Goal: Navigation & Orientation: Find specific page/section

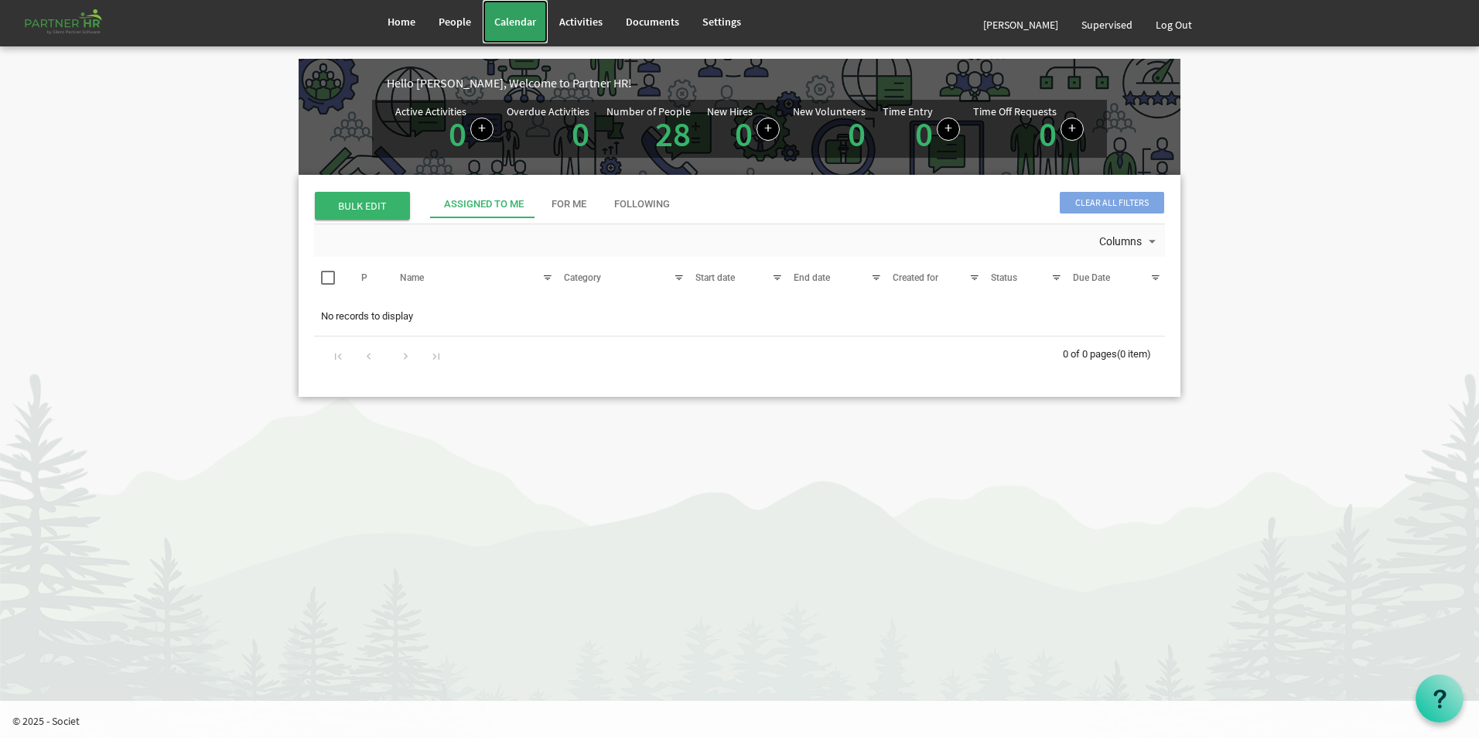
click at [508, 28] on span "Calendar" at bounding box center [515, 22] width 42 height 14
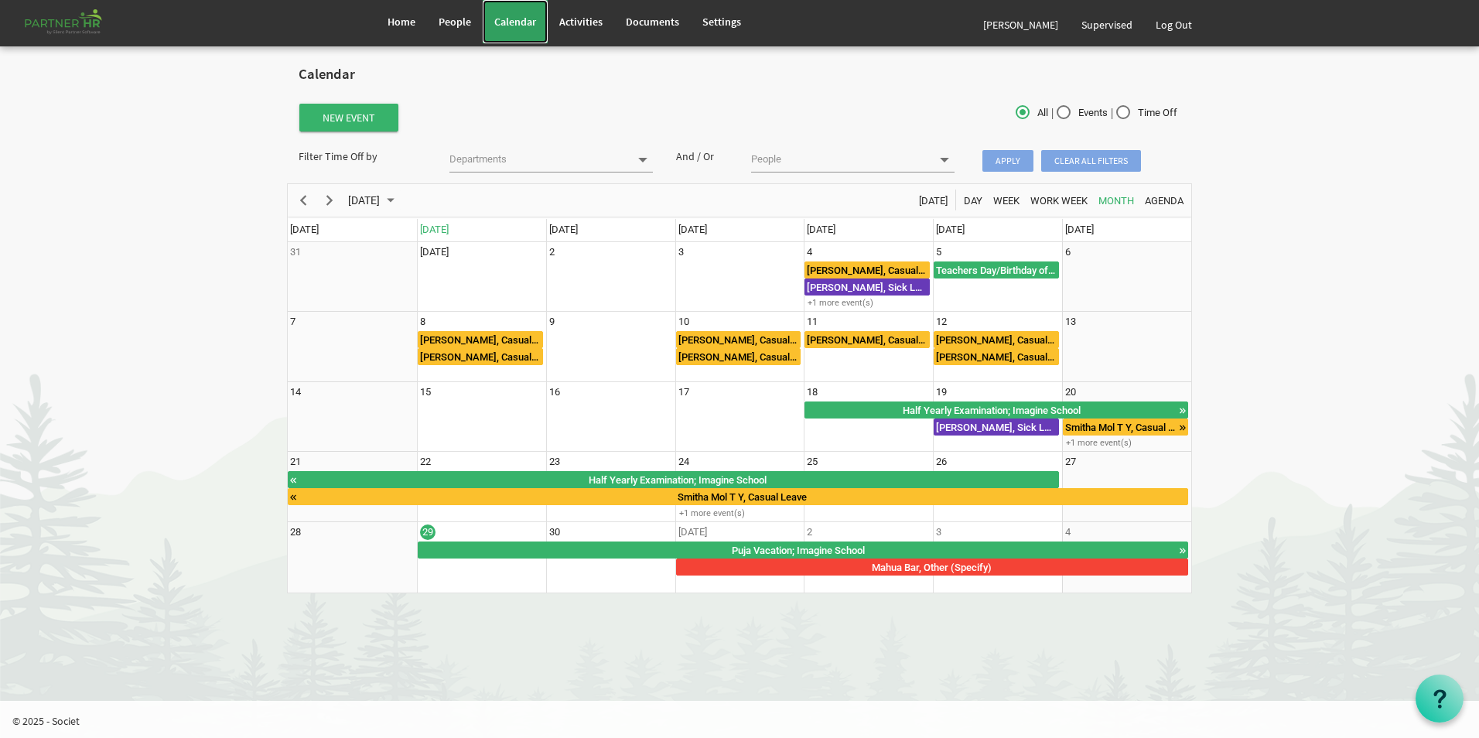
click at [516, 16] on span "Calendar" at bounding box center [515, 22] width 42 height 14
click at [421, 18] on link "Home" at bounding box center [401, 21] width 51 height 43
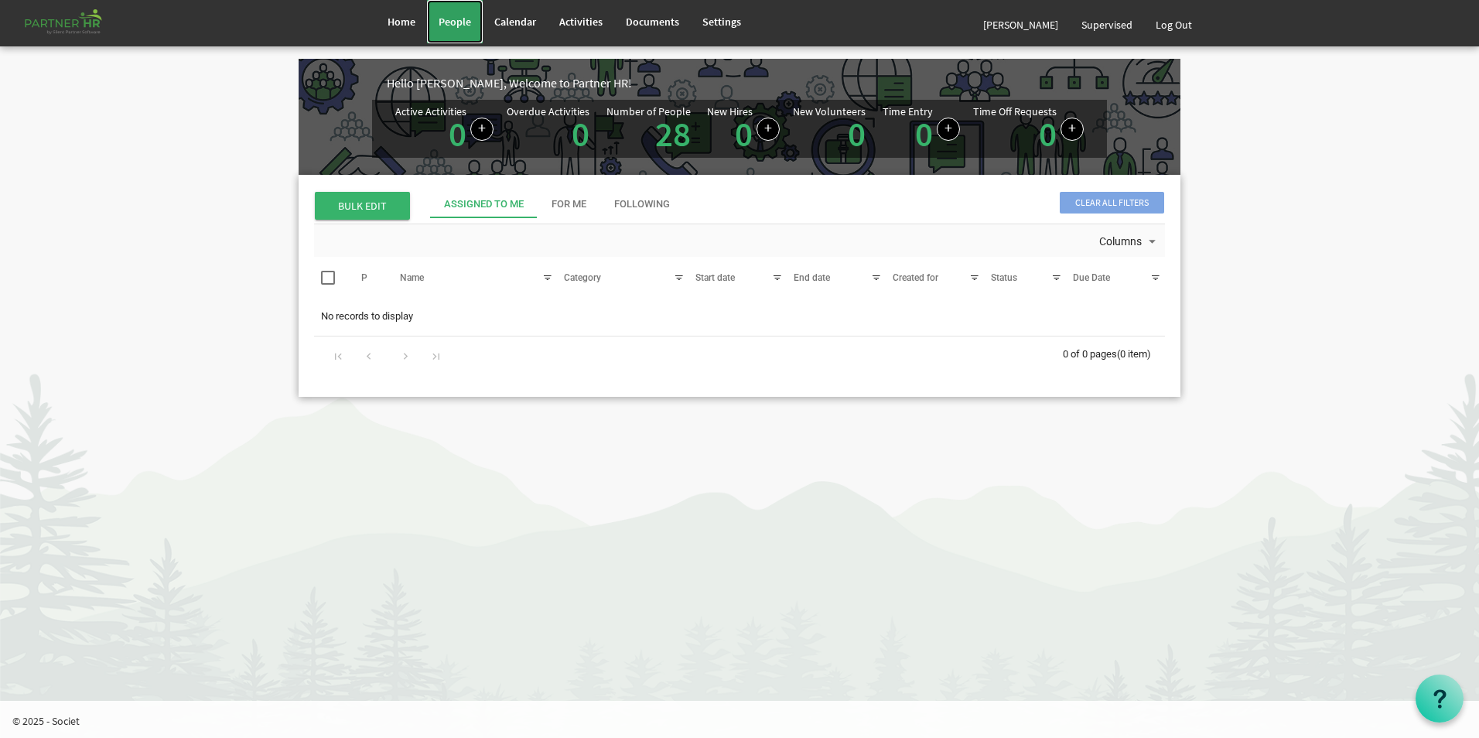
click at [469, 10] on link "People" at bounding box center [455, 21] width 56 height 43
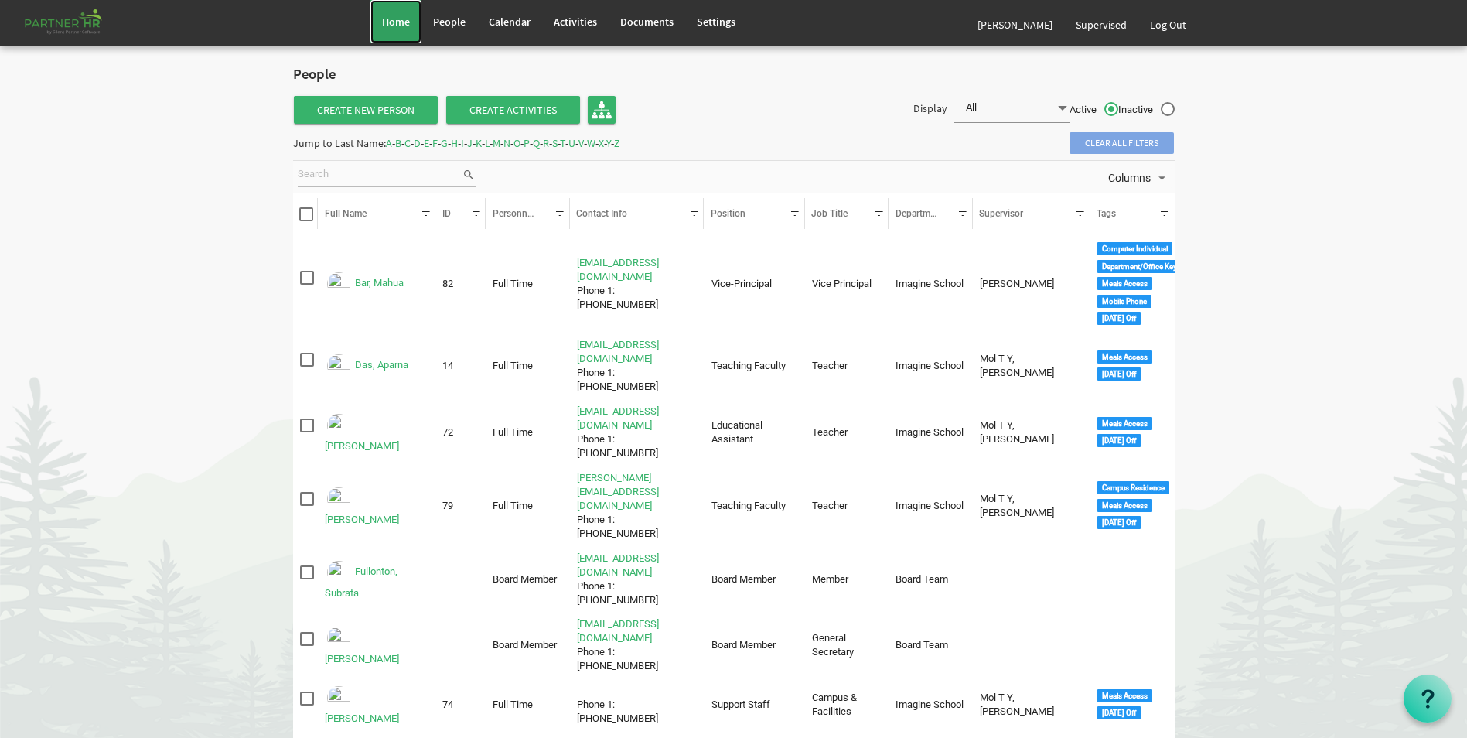
click at [408, 22] on span "Home" at bounding box center [396, 22] width 28 height 14
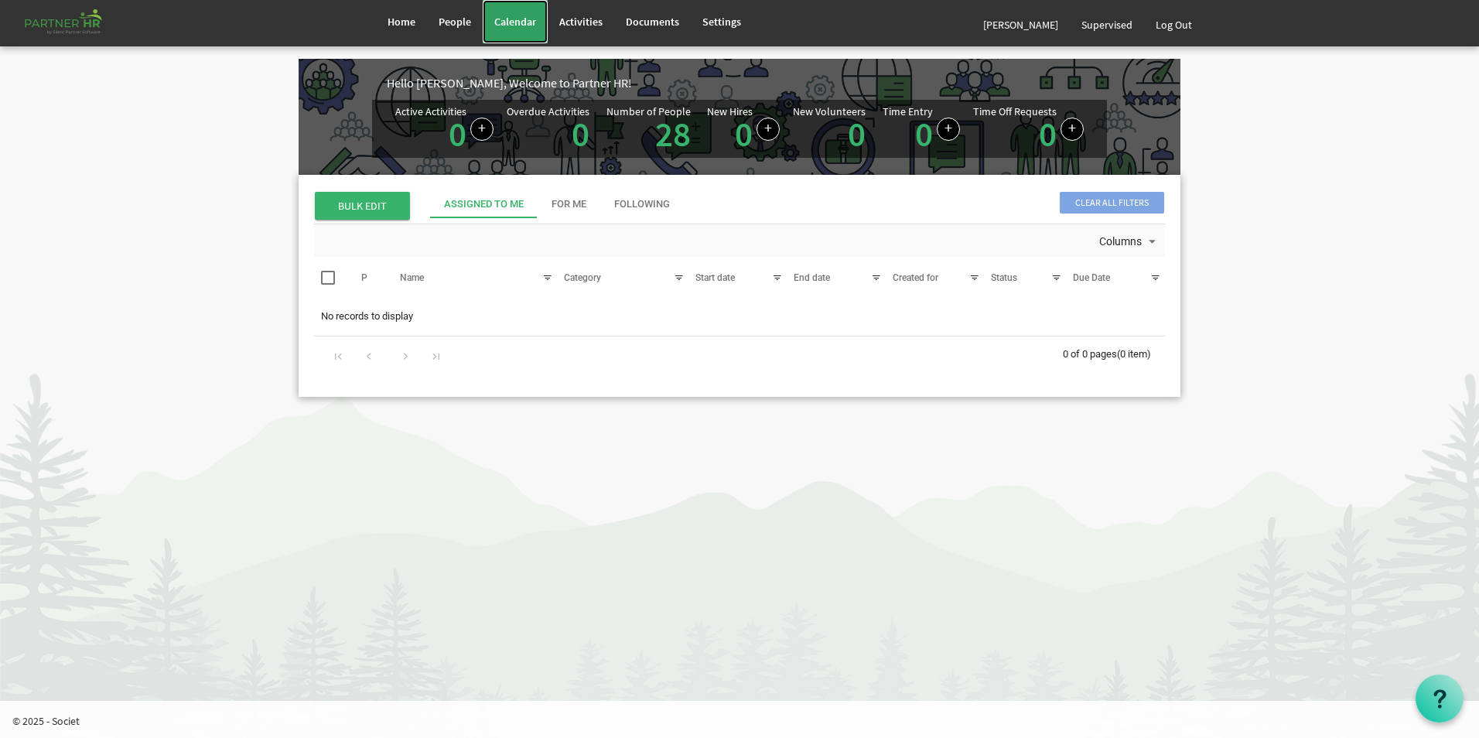
click at [503, 23] on span "Calendar" at bounding box center [515, 22] width 42 height 14
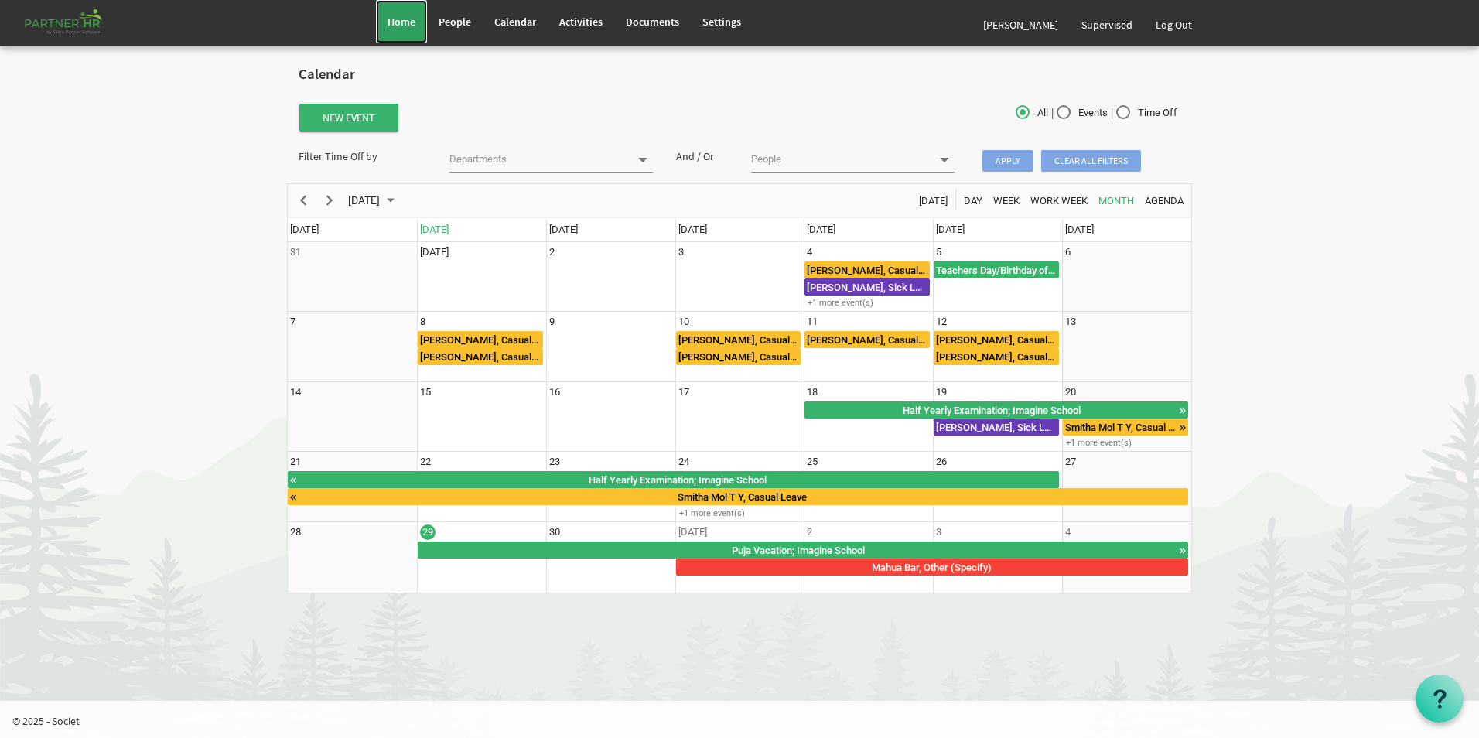
click at [407, 17] on span "Home" at bounding box center [401, 22] width 28 height 14
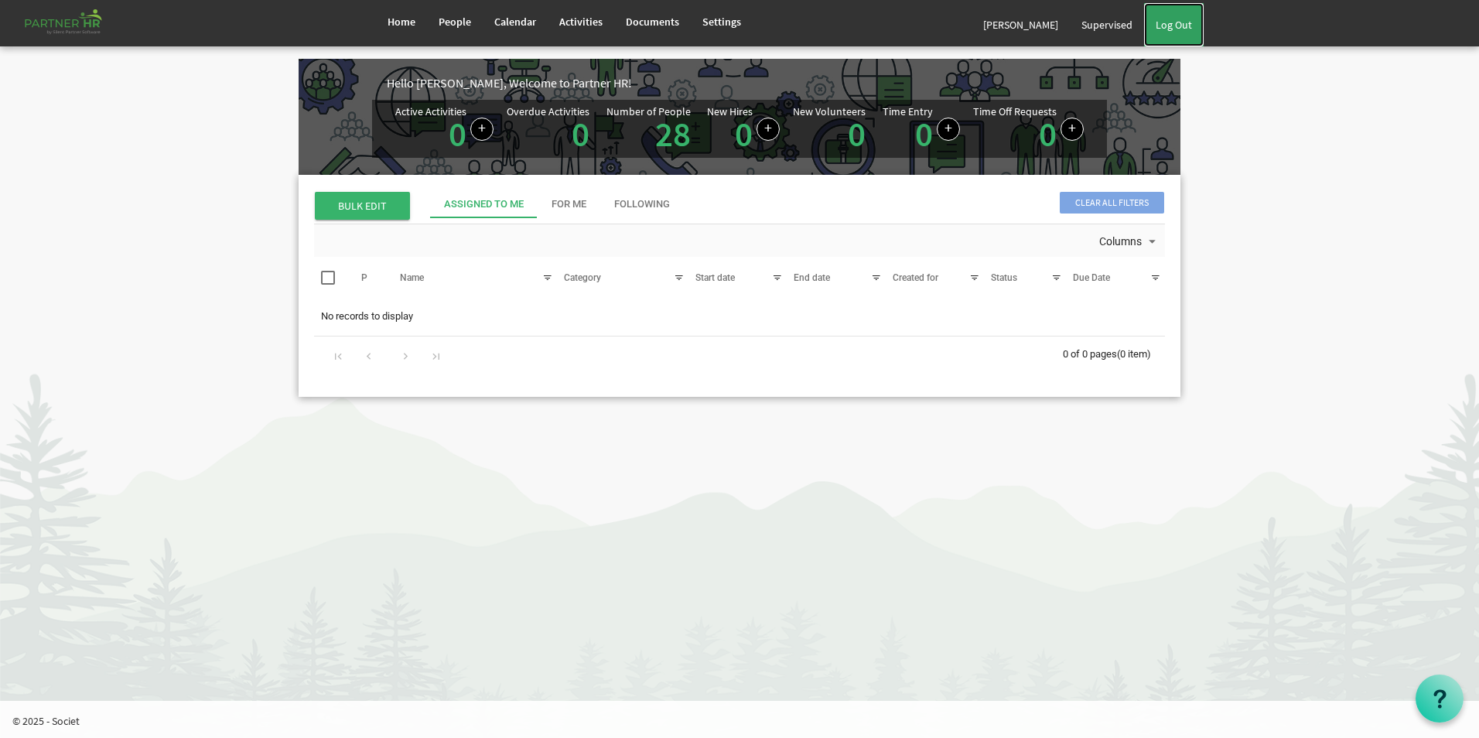
click at [1175, 32] on link "Log Out" at bounding box center [1174, 24] width 60 height 43
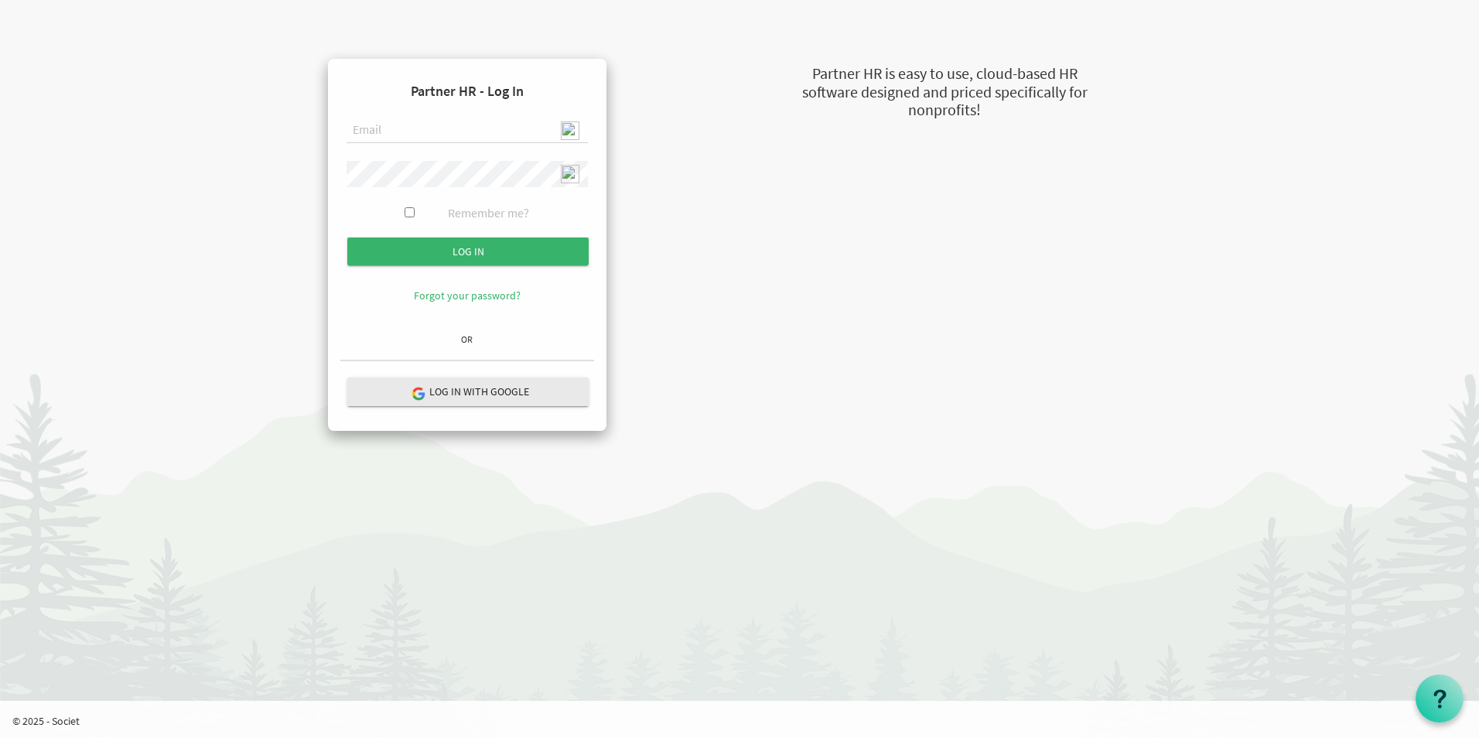
type input "admin@stepind.org"
click at [503, 248] on input "Log in" at bounding box center [467, 251] width 241 height 28
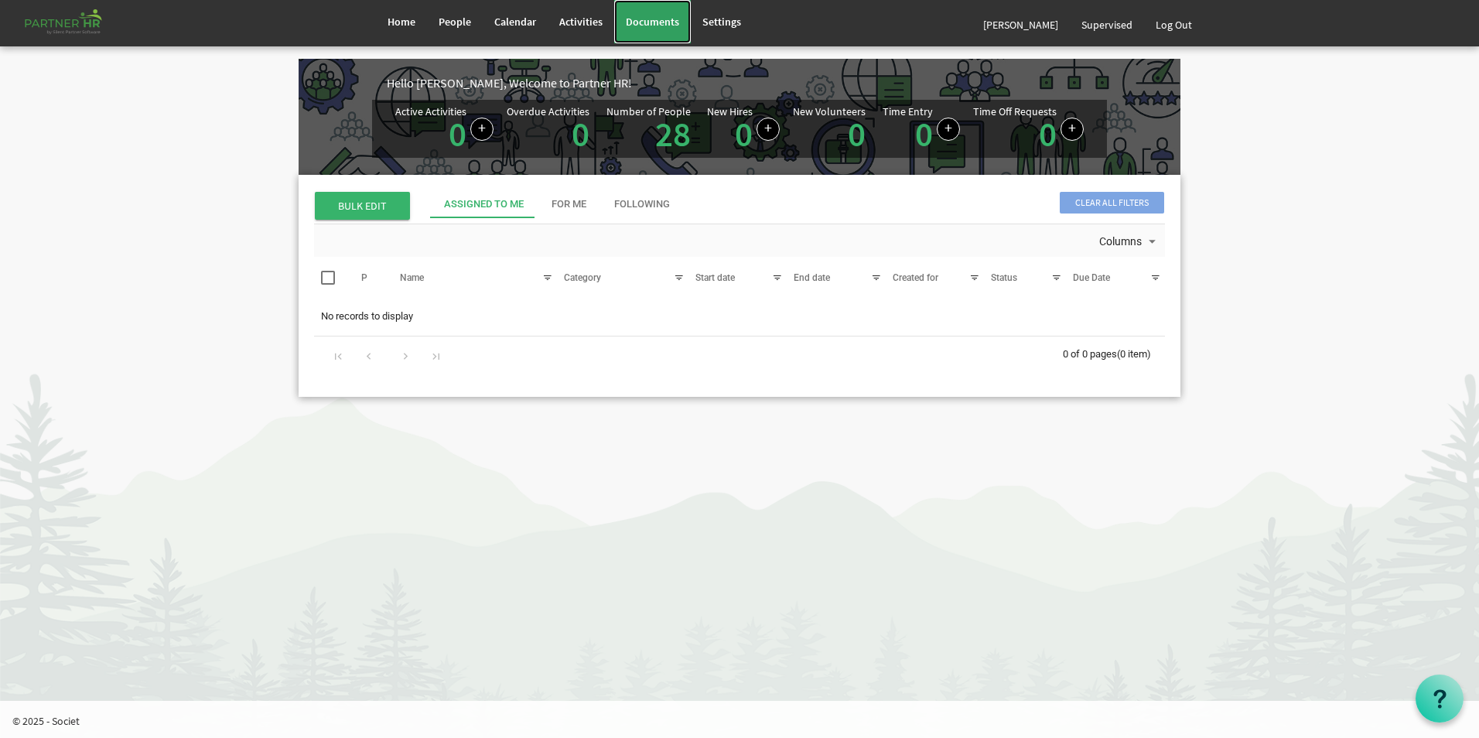
click at [670, 22] on span "Documents" at bounding box center [652, 22] width 53 height 14
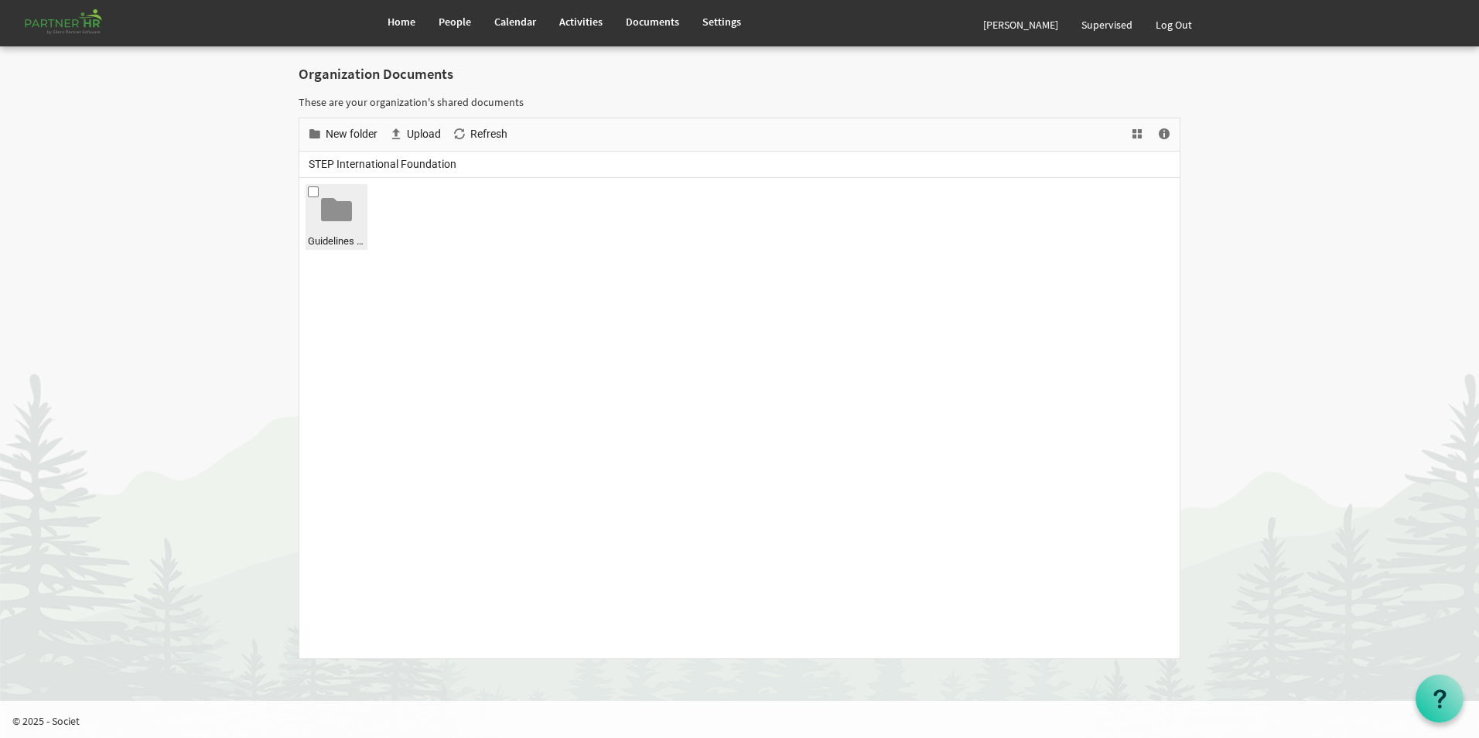
click at [323, 217] on div at bounding box center [336, 209] width 31 height 31
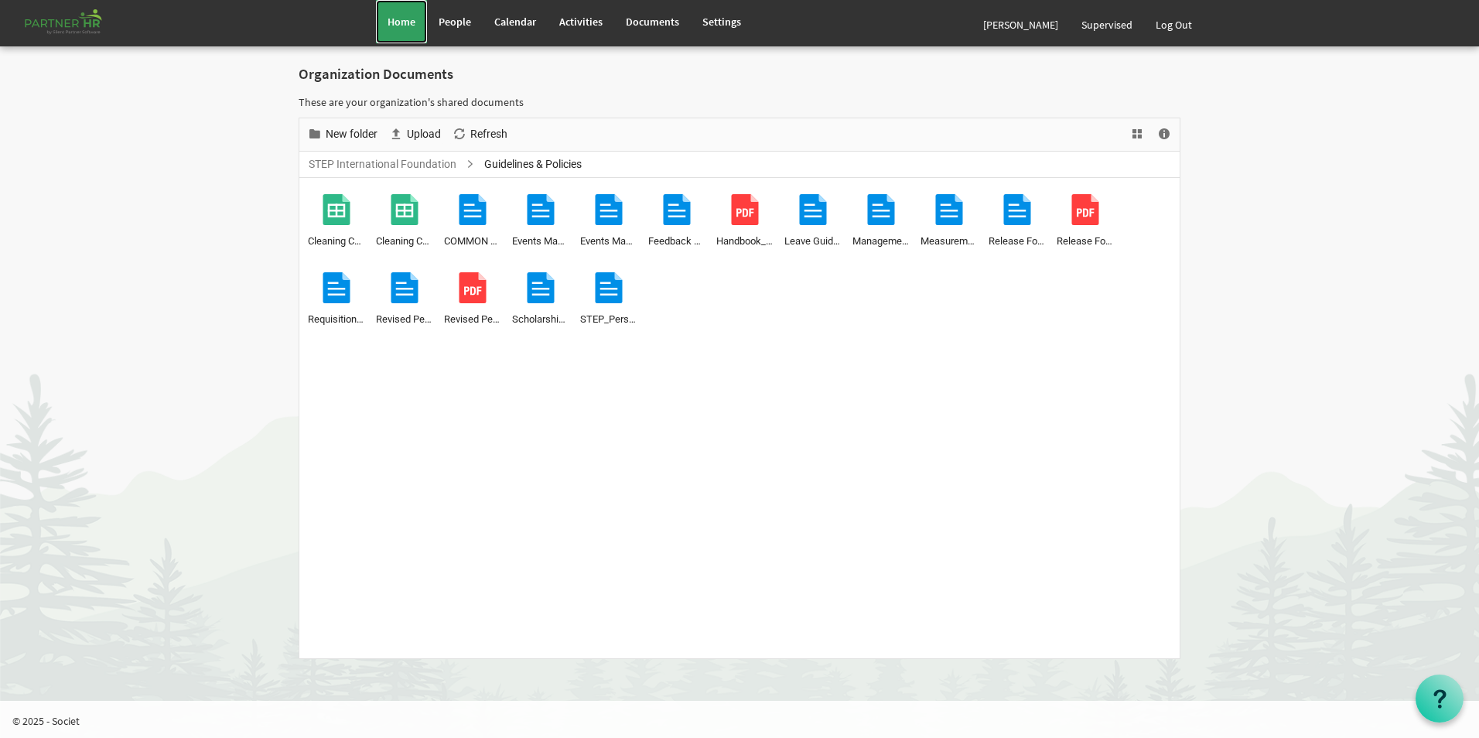
click at [398, 30] on link "Home" at bounding box center [401, 21] width 51 height 43
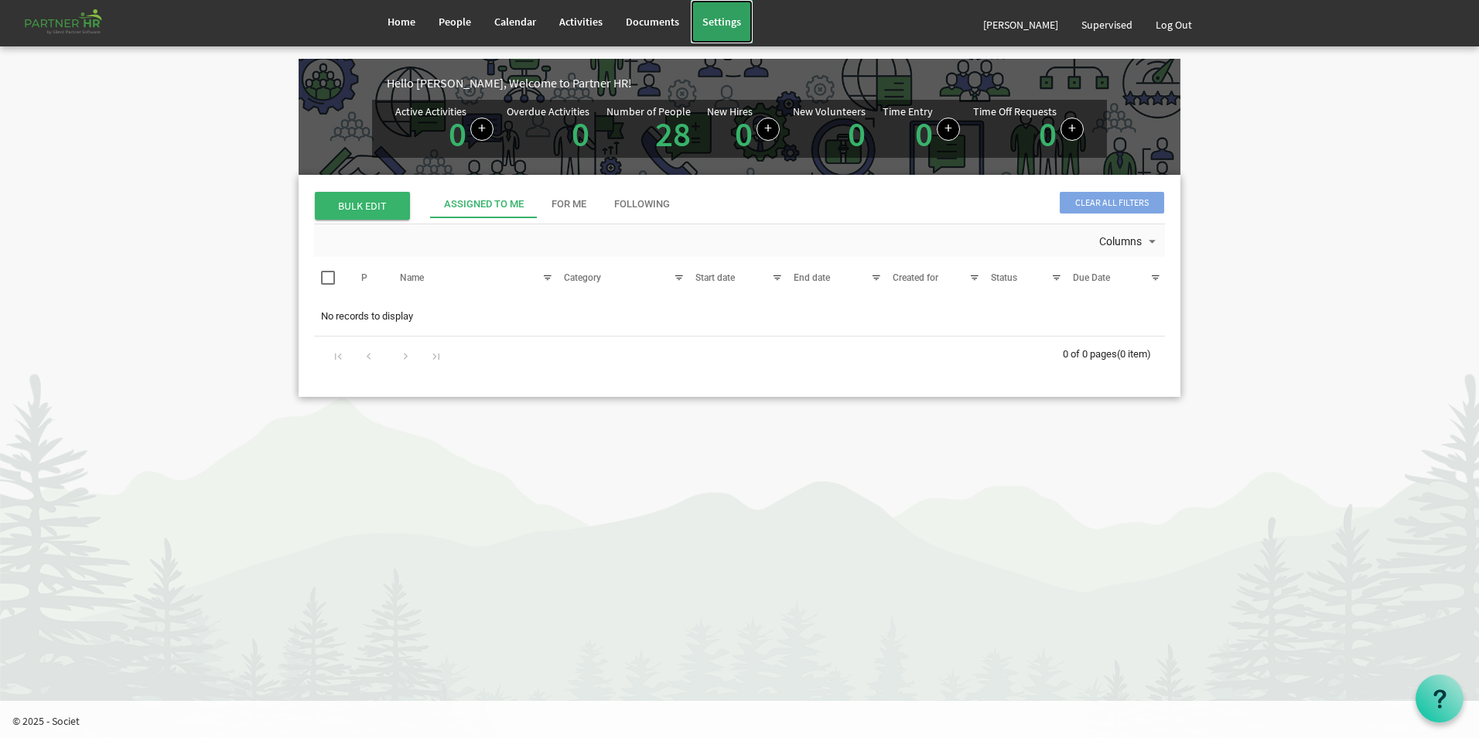
click at [721, 28] on span "Settings" at bounding box center [721, 22] width 39 height 14
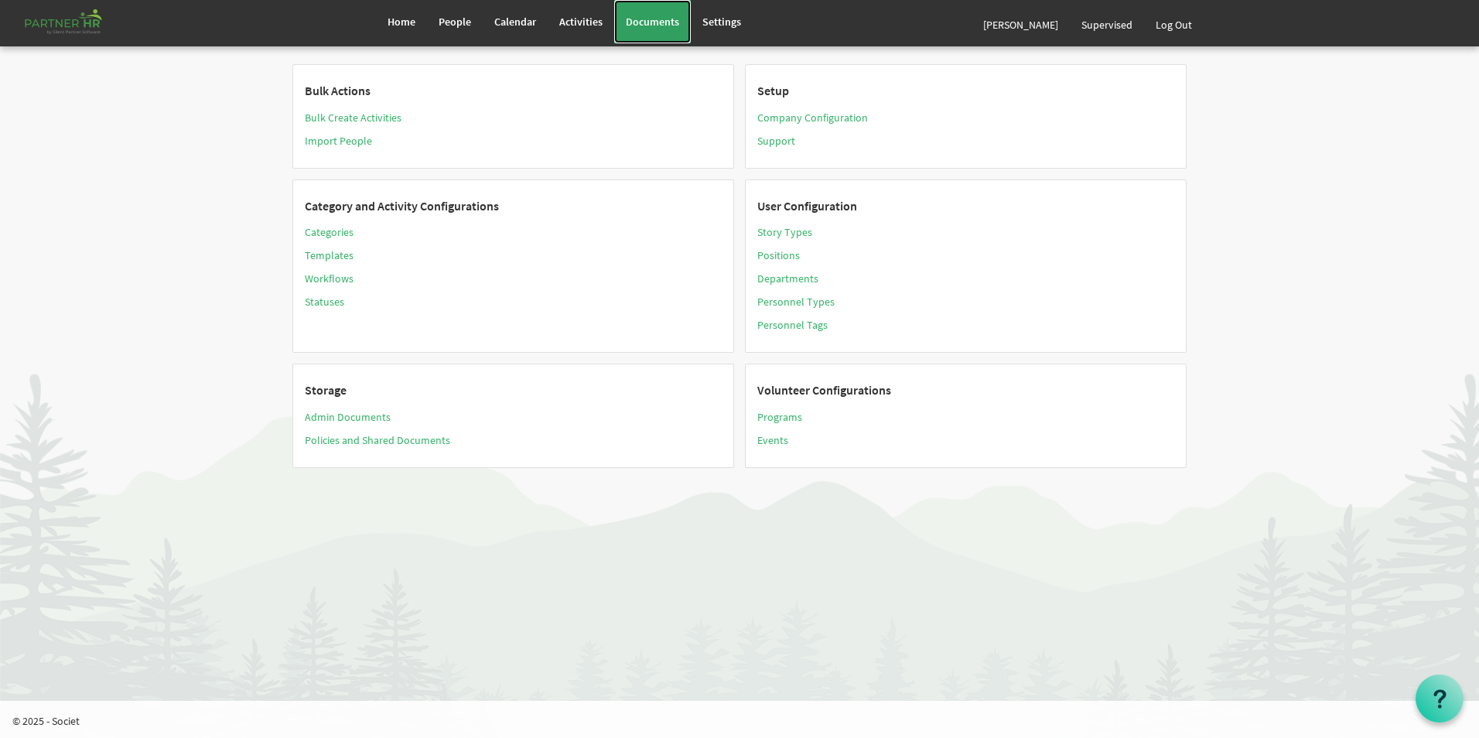
click at [635, 22] on span "Documents" at bounding box center [652, 22] width 53 height 14
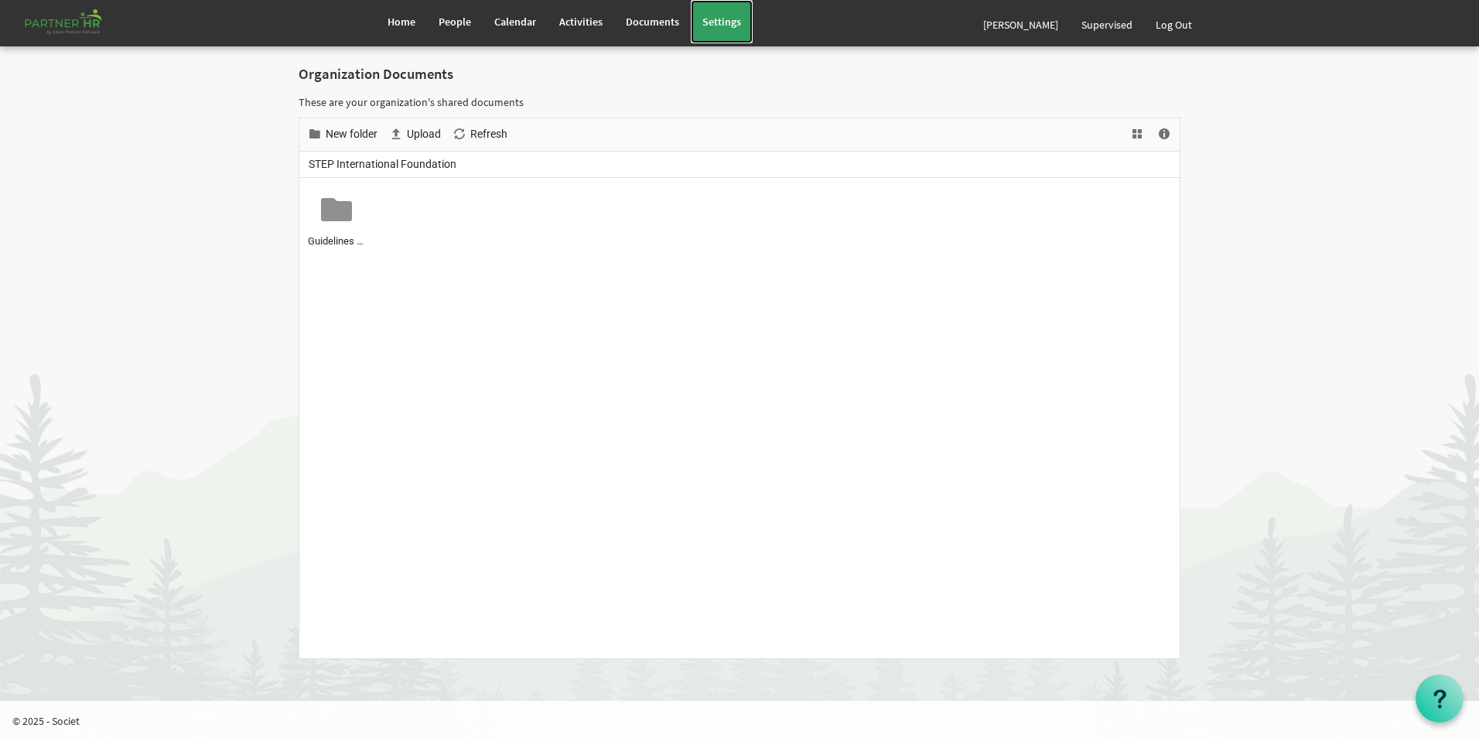
click at [702, 19] on span "Settings" at bounding box center [721, 22] width 39 height 14
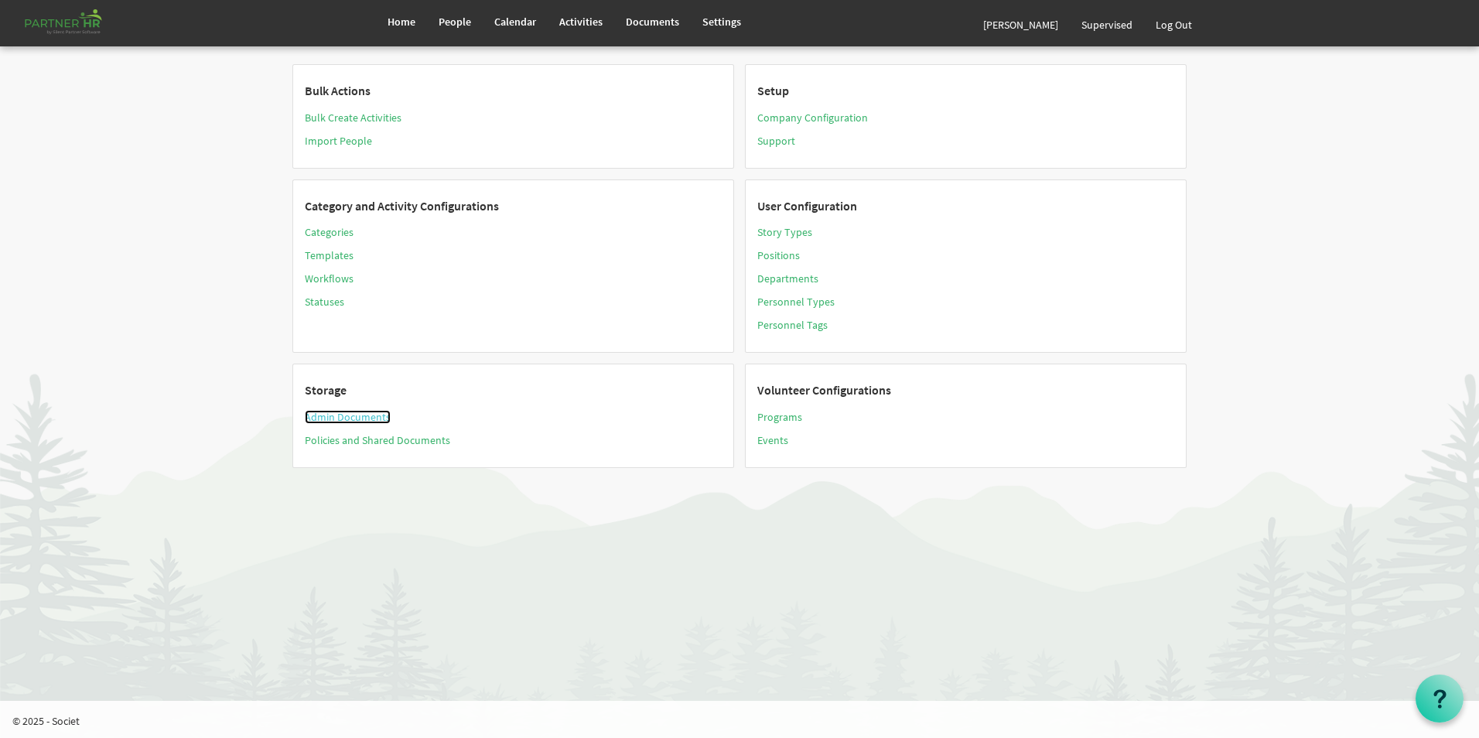
click at [378, 419] on link "Admin Documents" at bounding box center [348, 417] width 86 height 14
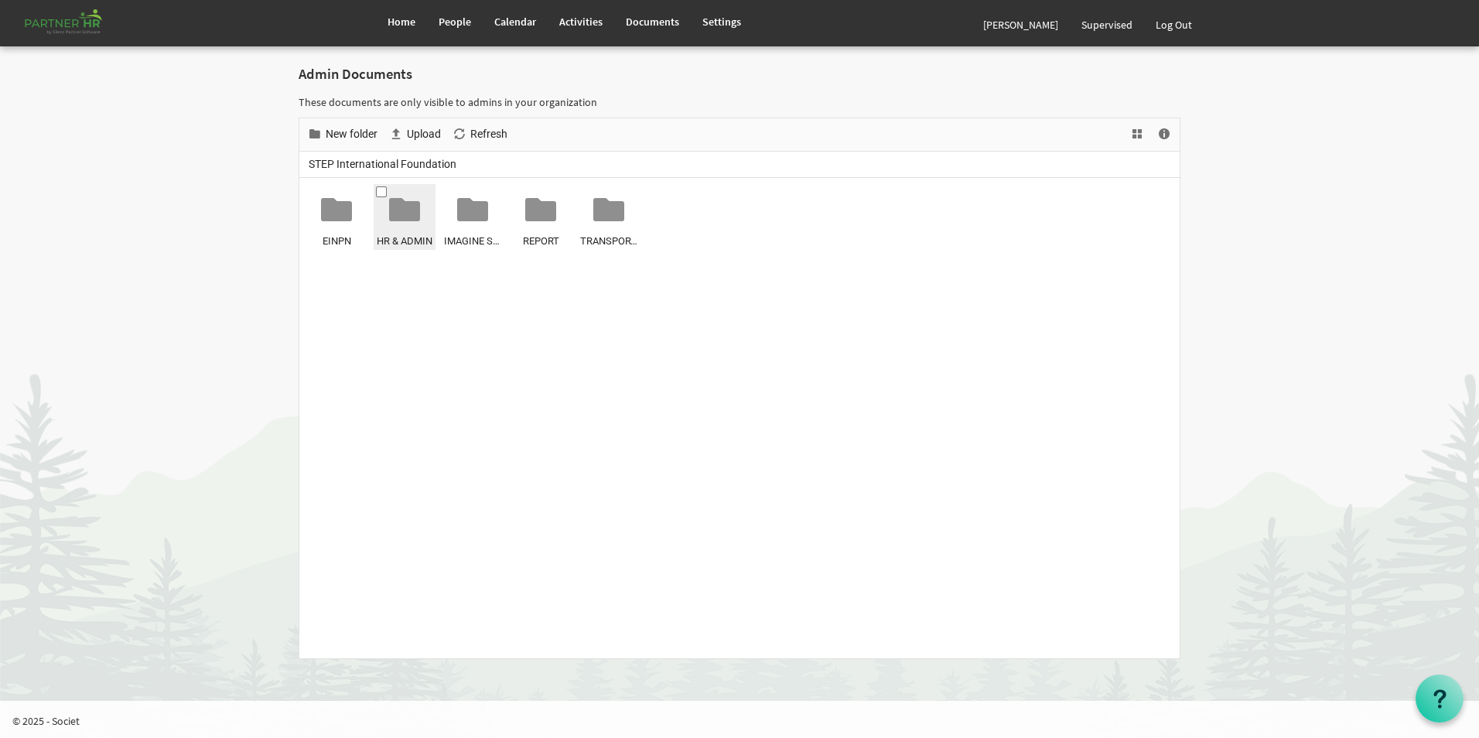
click at [390, 218] on div at bounding box center [404, 209] width 31 height 31
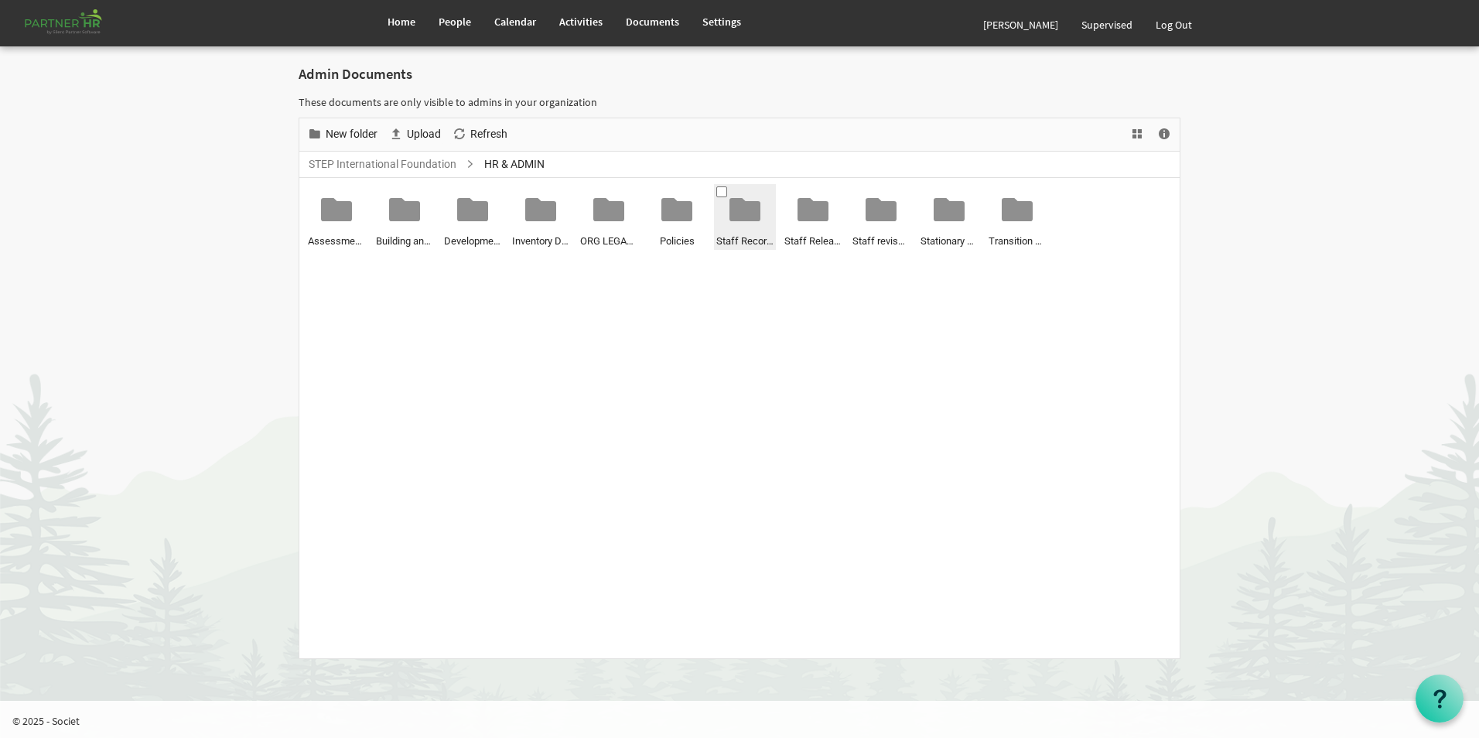
click at [749, 209] on div at bounding box center [744, 209] width 31 height 31
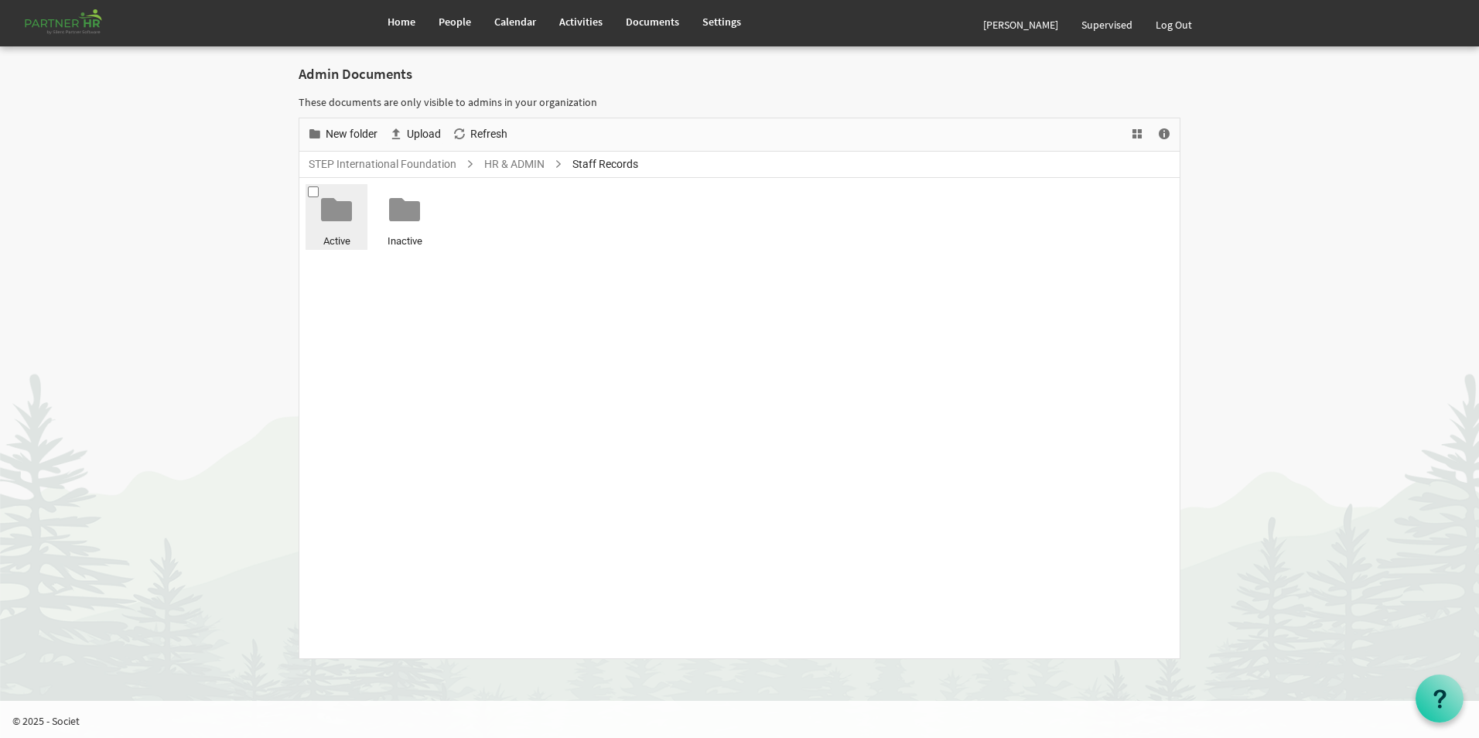
click at [348, 206] on div at bounding box center [336, 209] width 31 height 31
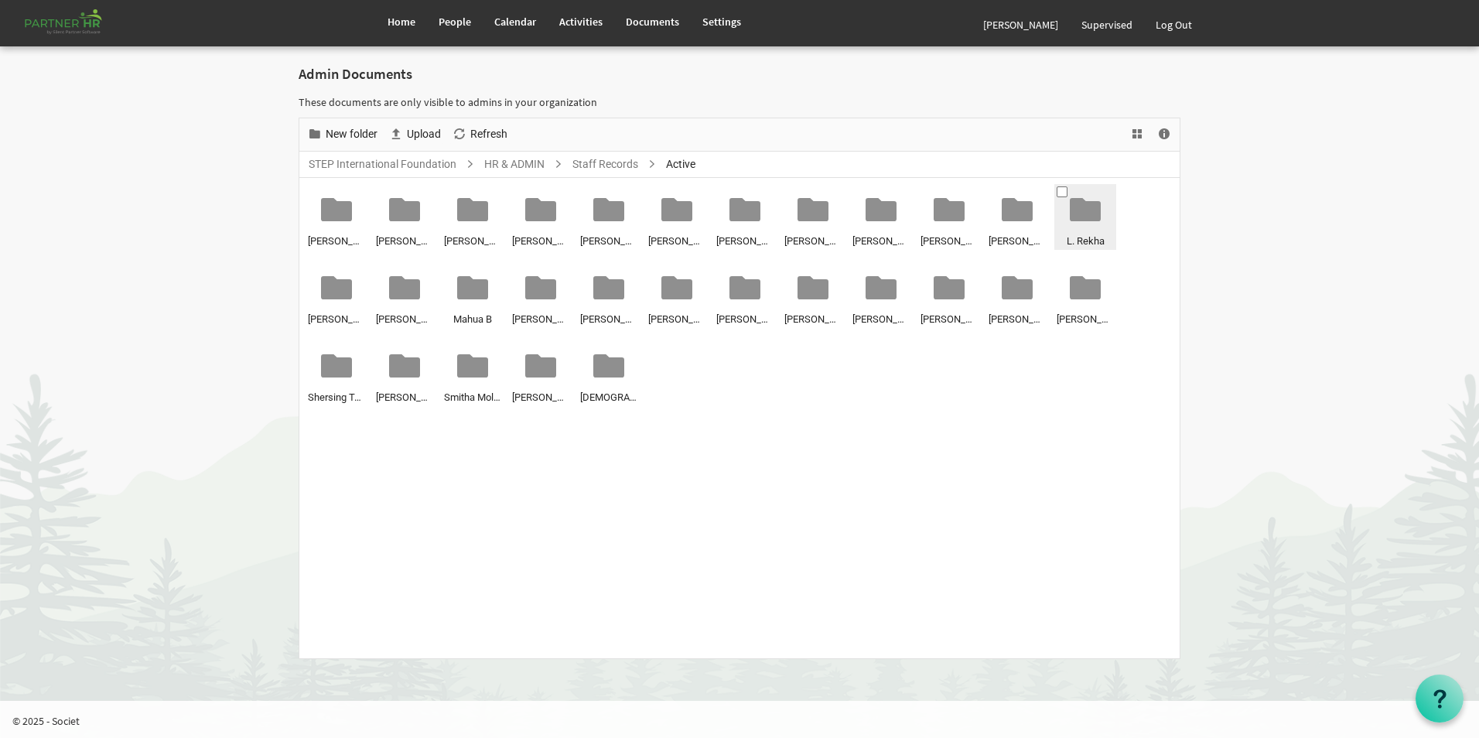
click at [1090, 197] on div at bounding box center [1085, 209] width 31 height 31
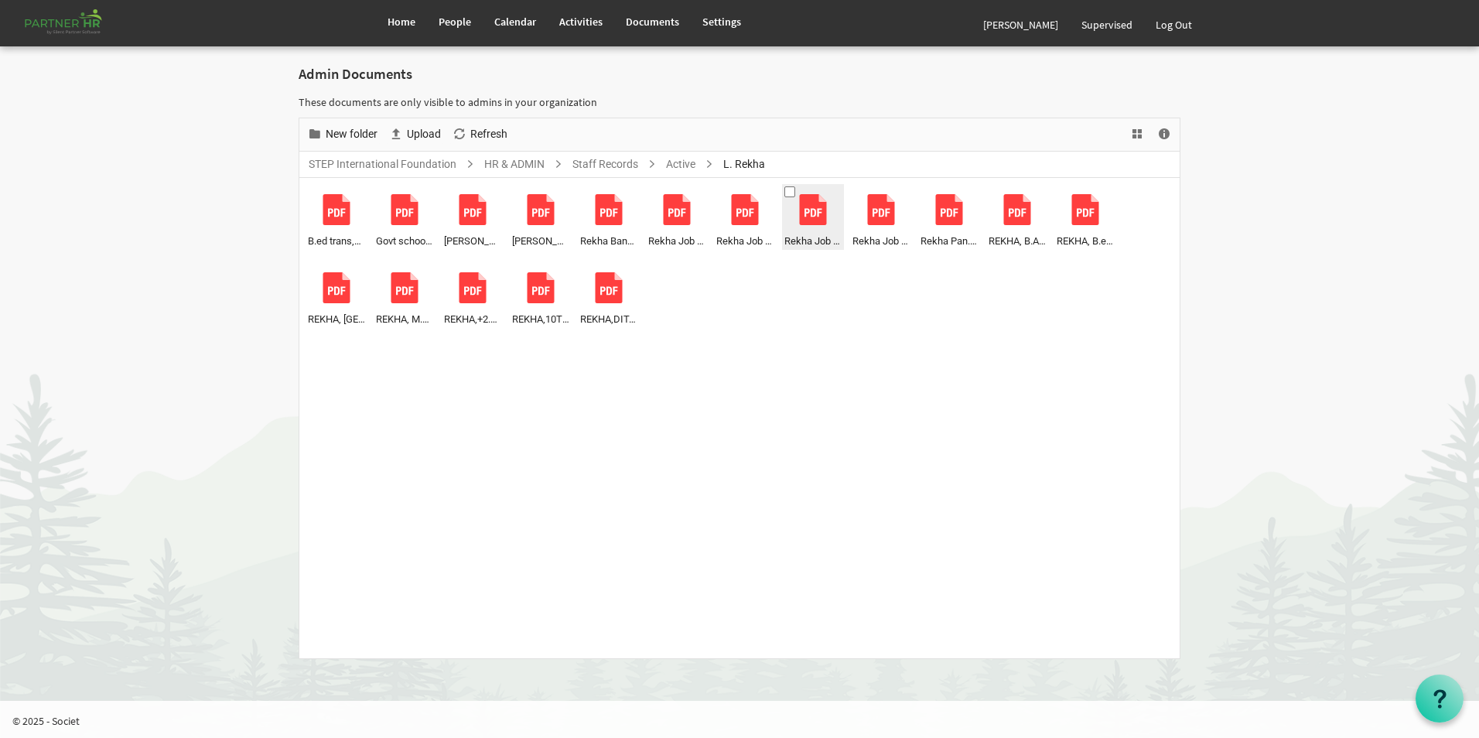
click at [810, 225] on div "Rekha Job D 3.pdf" at bounding box center [812, 217] width 57 height 63
click at [465, 135] on span "Download" at bounding box center [453, 134] width 52 height 19
click at [787, 190] on span at bounding box center [789, 191] width 11 height 11
click at [650, 192] on span at bounding box center [653, 191] width 11 height 11
click at [380, 135] on span "Delete" at bounding box center [384, 134] width 32 height 19
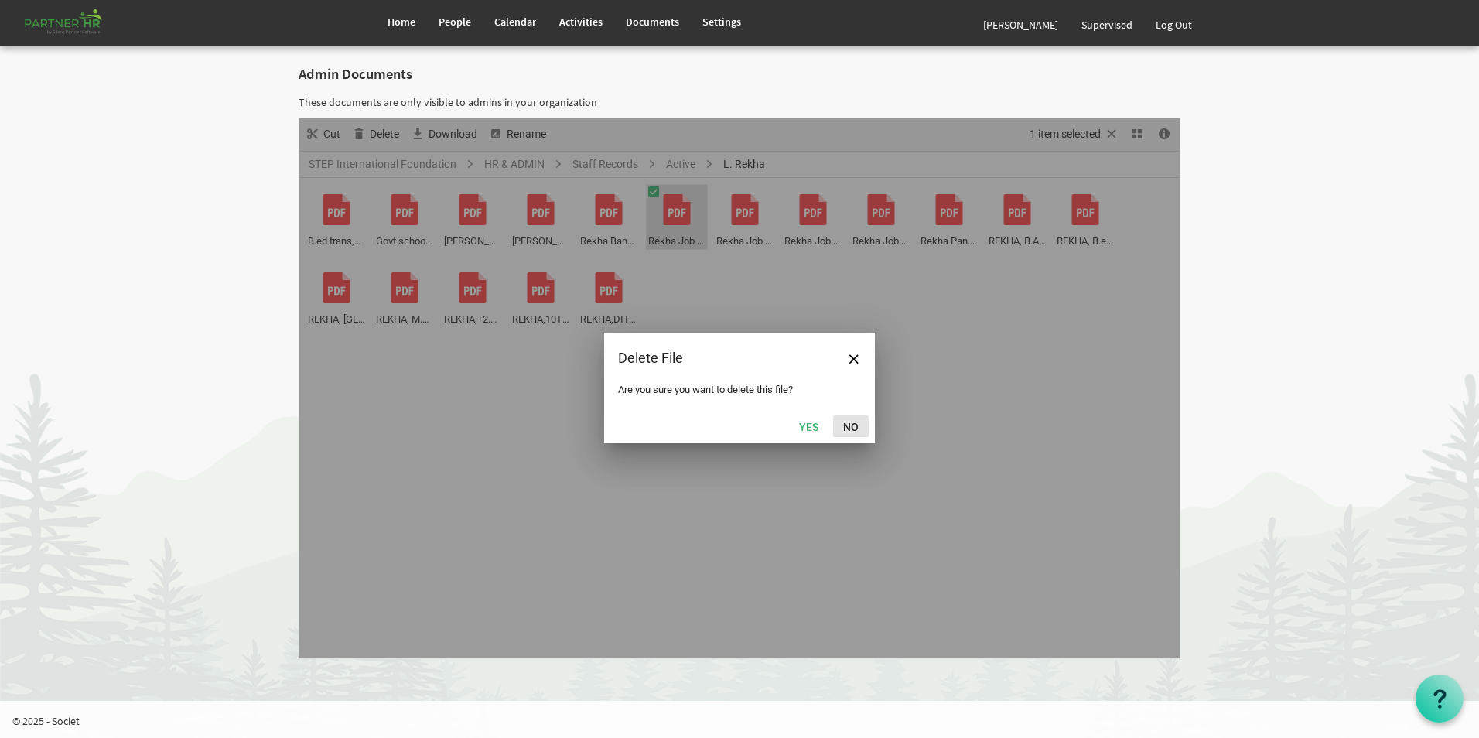
click at [853, 425] on button "No" at bounding box center [851, 426] width 36 height 22
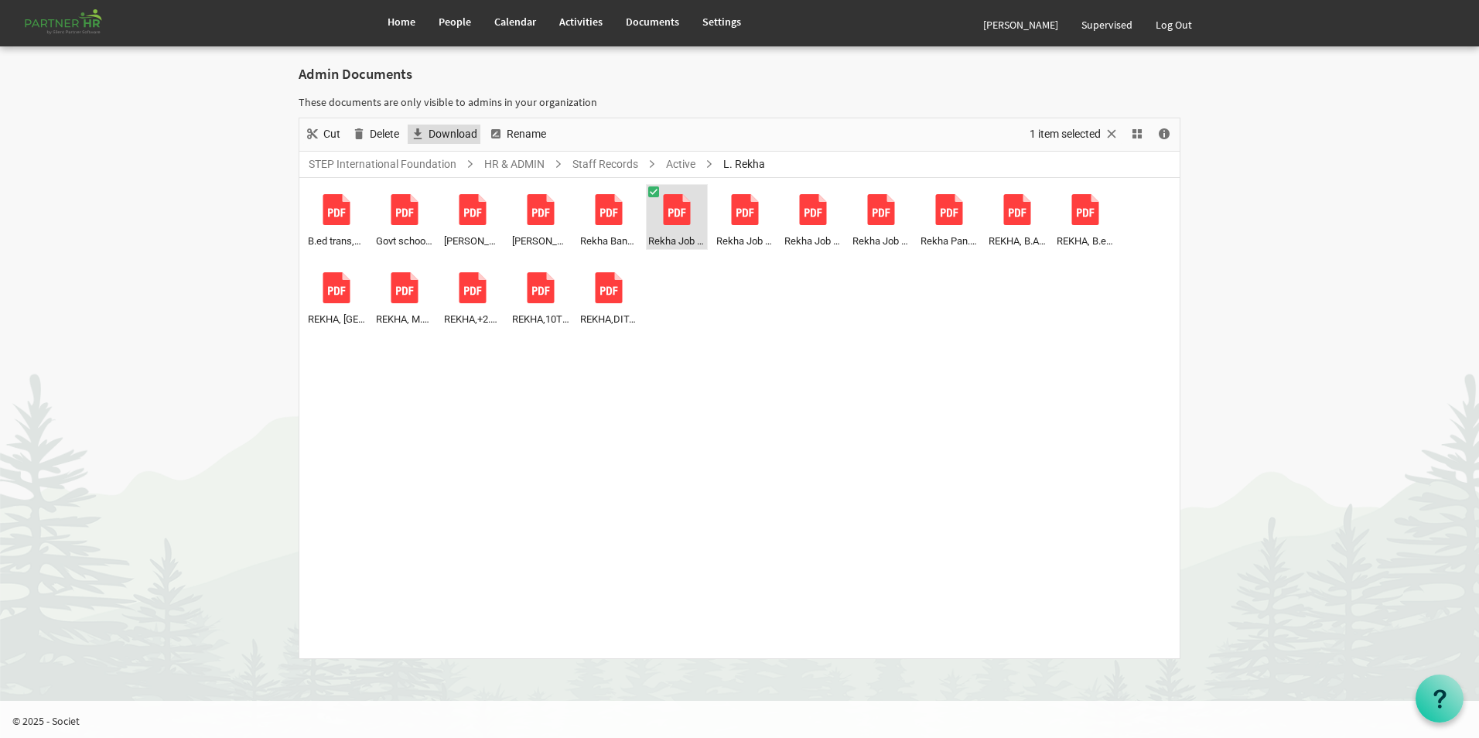
click at [446, 132] on span "Download" at bounding box center [453, 134] width 52 height 19
click at [657, 193] on span at bounding box center [653, 191] width 11 height 11
click at [722, 192] on span at bounding box center [721, 191] width 11 height 11
click at [425, 133] on span "Download" at bounding box center [417, 134] width 19 height 19
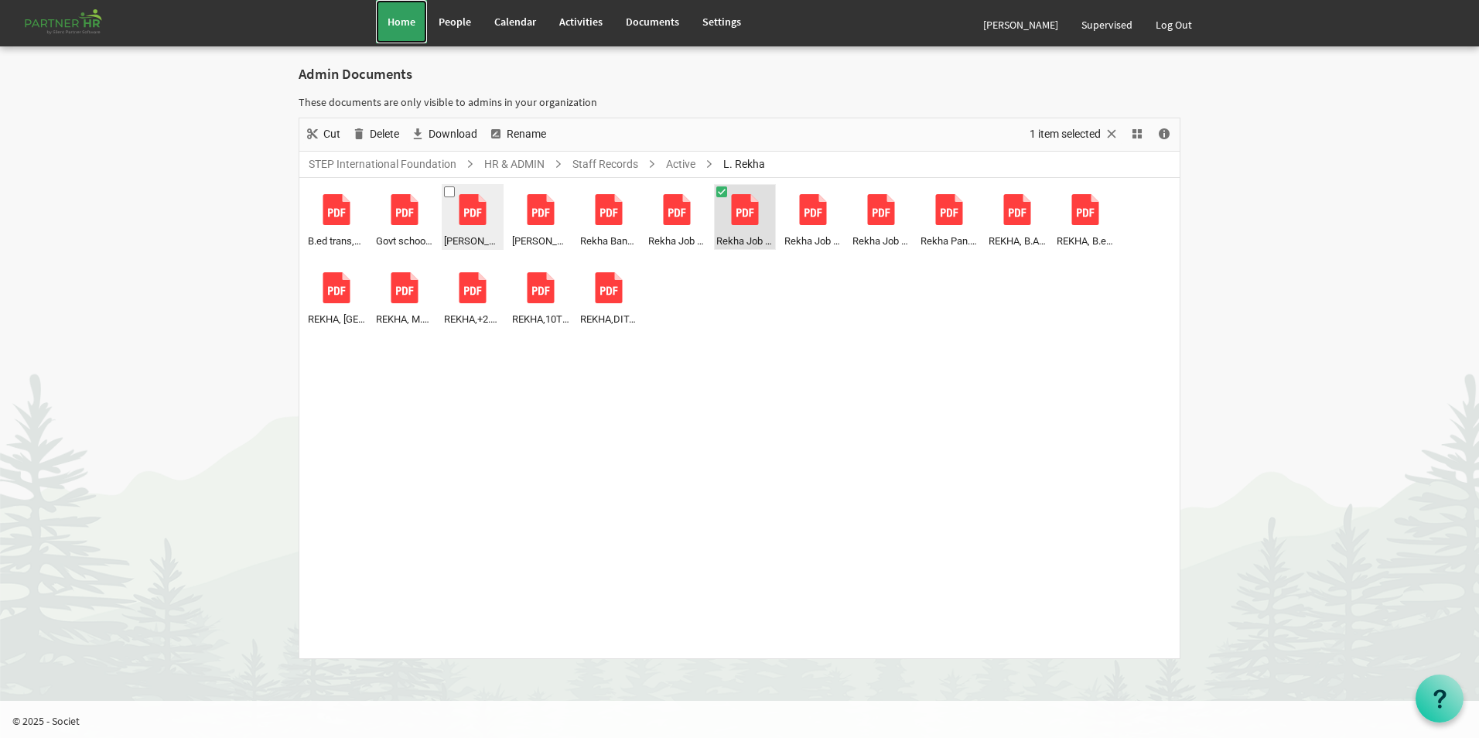
click at [392, 15] on span "Home" at bounding box center [401, 22] width 28 height 14
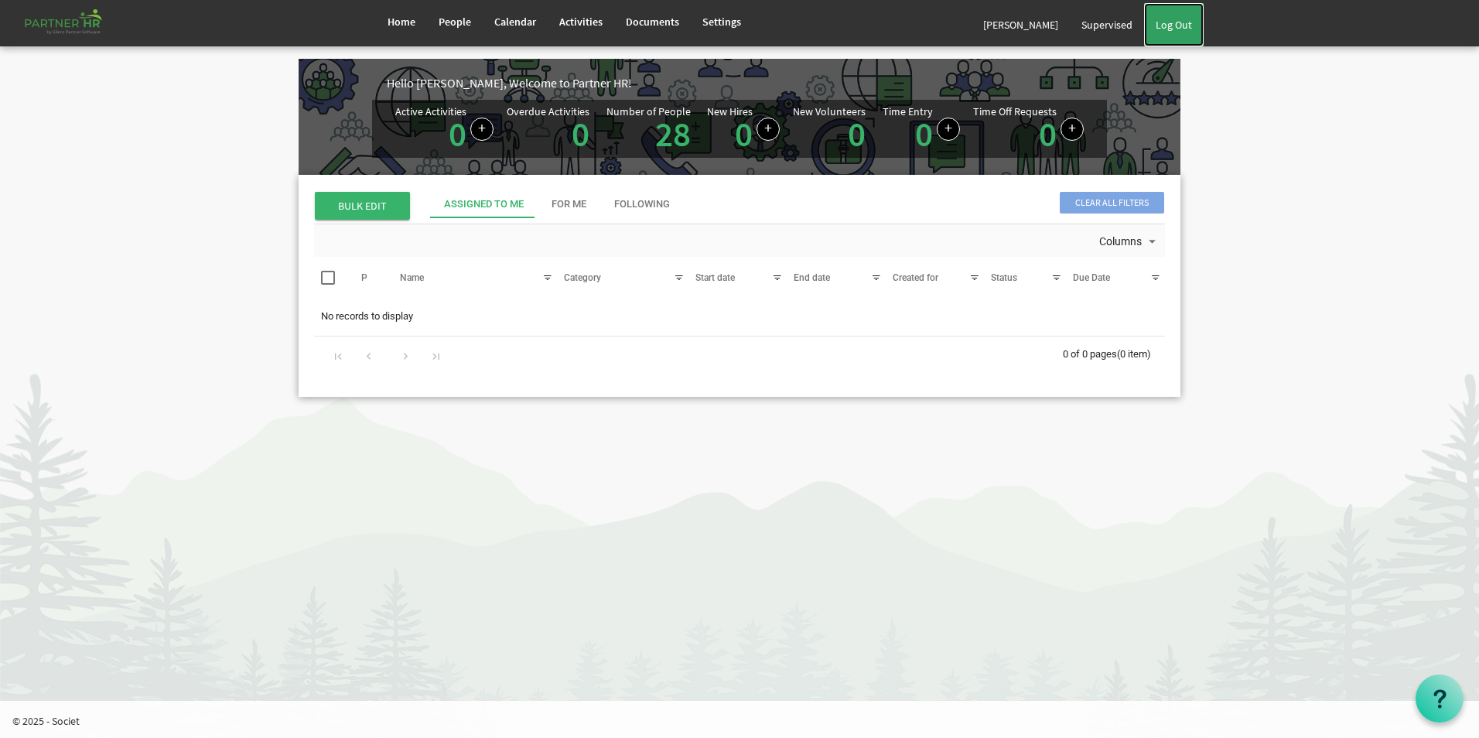
click at [1178, 15] on link "Log Out" at bounding box center [1174, 24] width 60 height 43
click at [517, 15] on span "Calendar" at bounding box center [515, 22] width 42 height 14
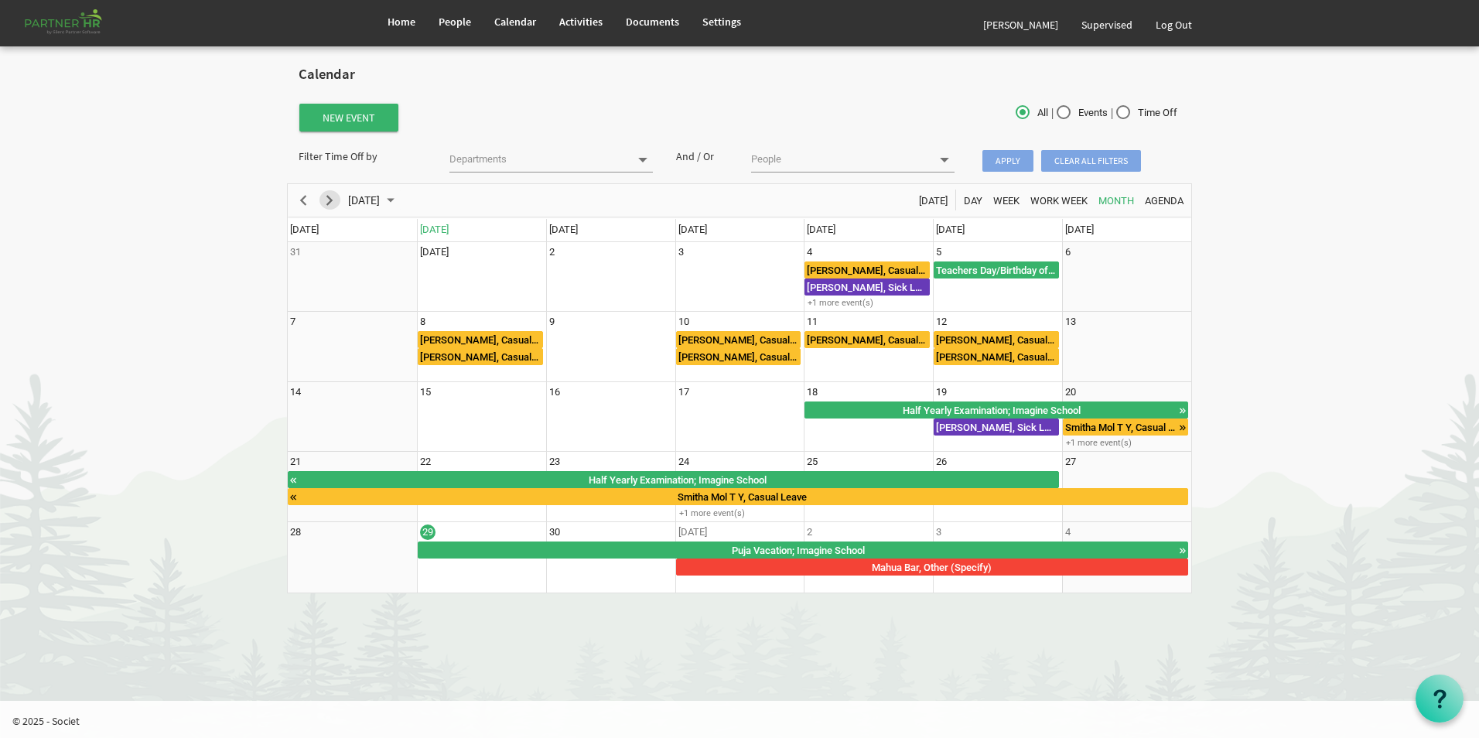
click at [332, 200] on span "Next" at bounding box center [329, 200] width 19 height 19
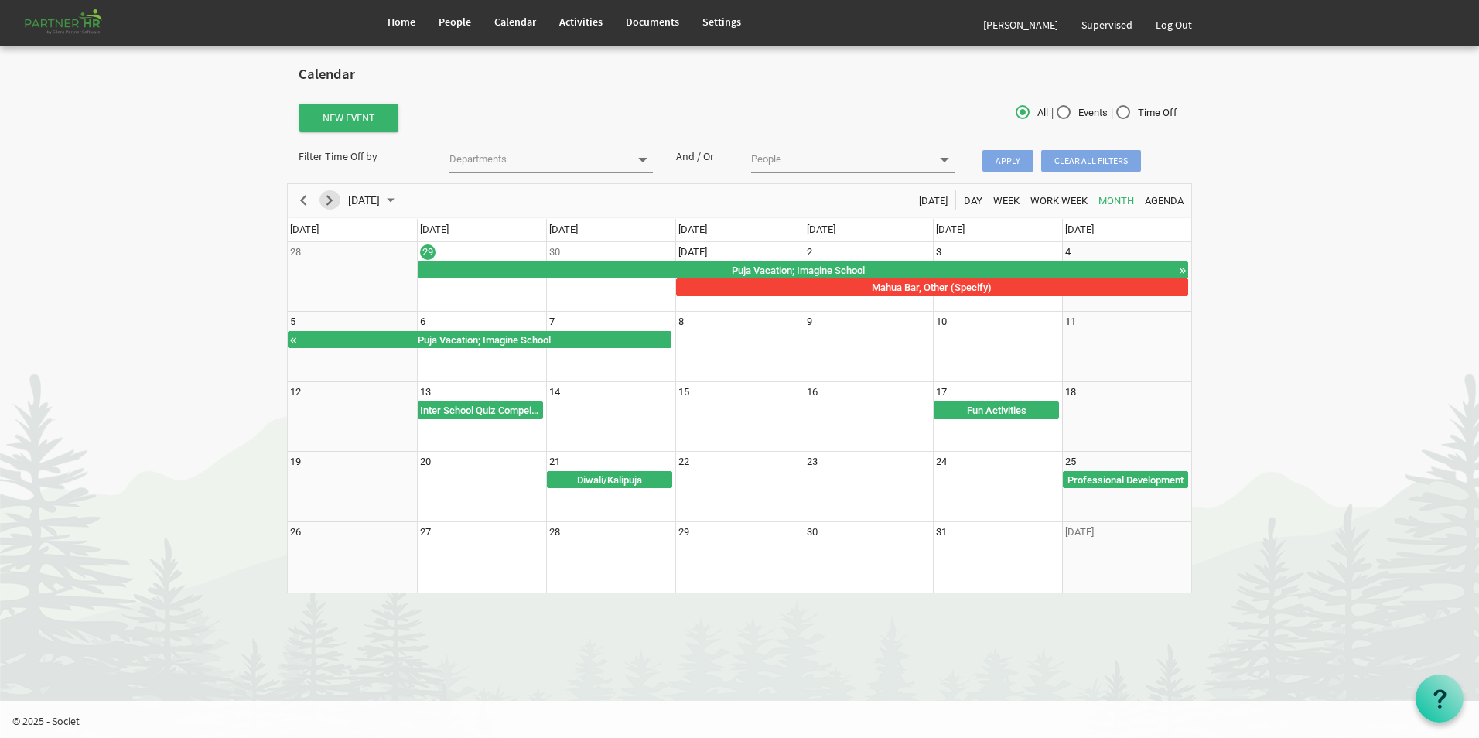
click at [330, 199] on span "Next" at bounding box center [329, 200] width 19 height 19
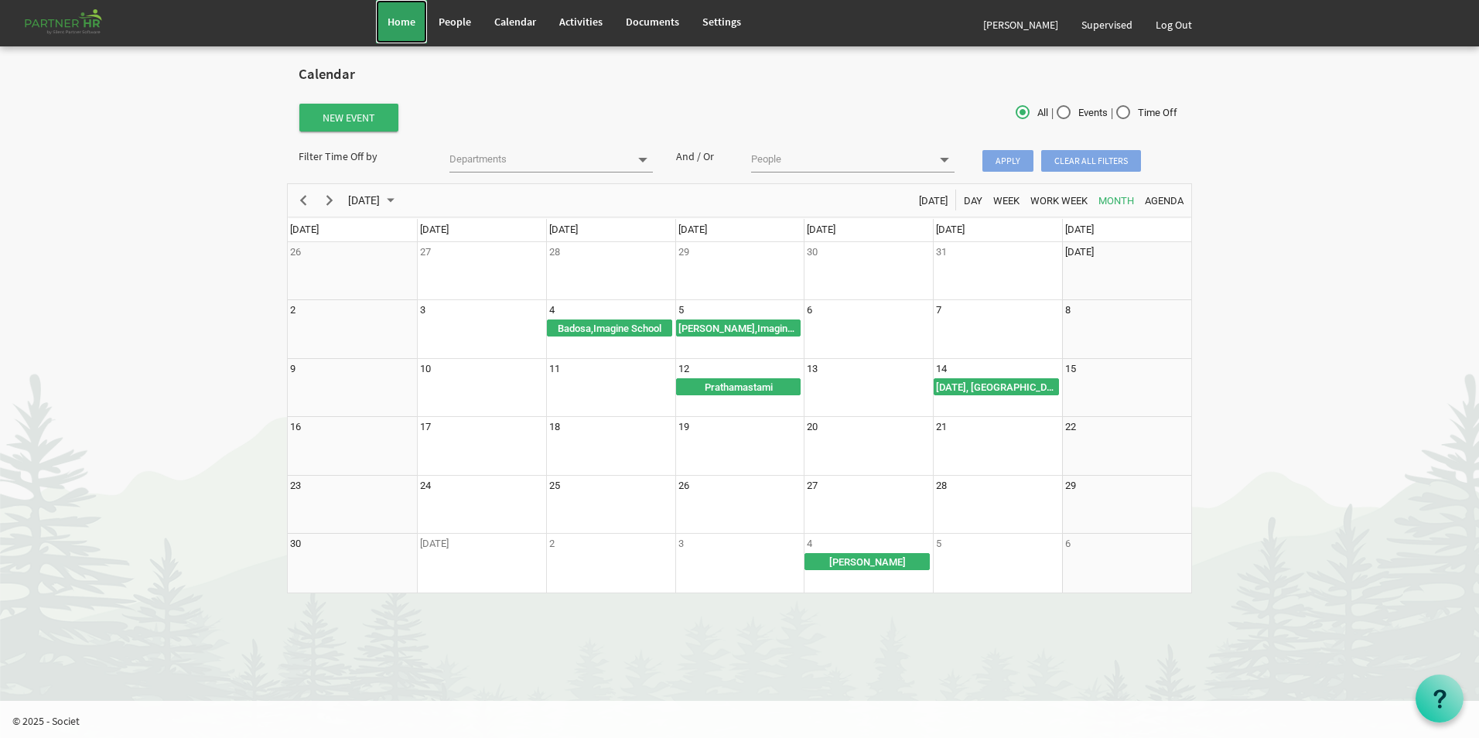
click at [409, 30] on link "Home" at bounding box center [401, 21] width 51 height 43
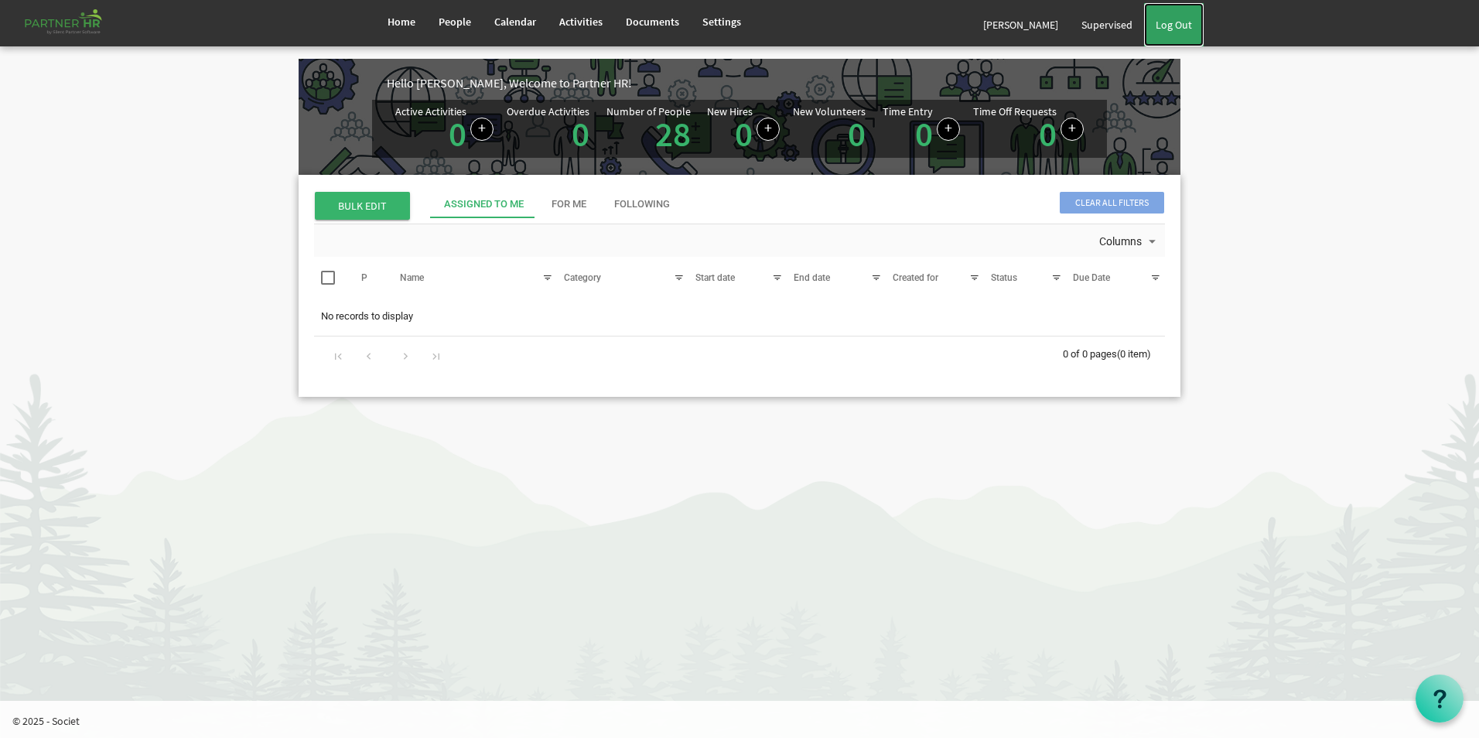
click at [1176, 29] on link "Log Out" at bounding box center [1174, 24] width 60 height 43
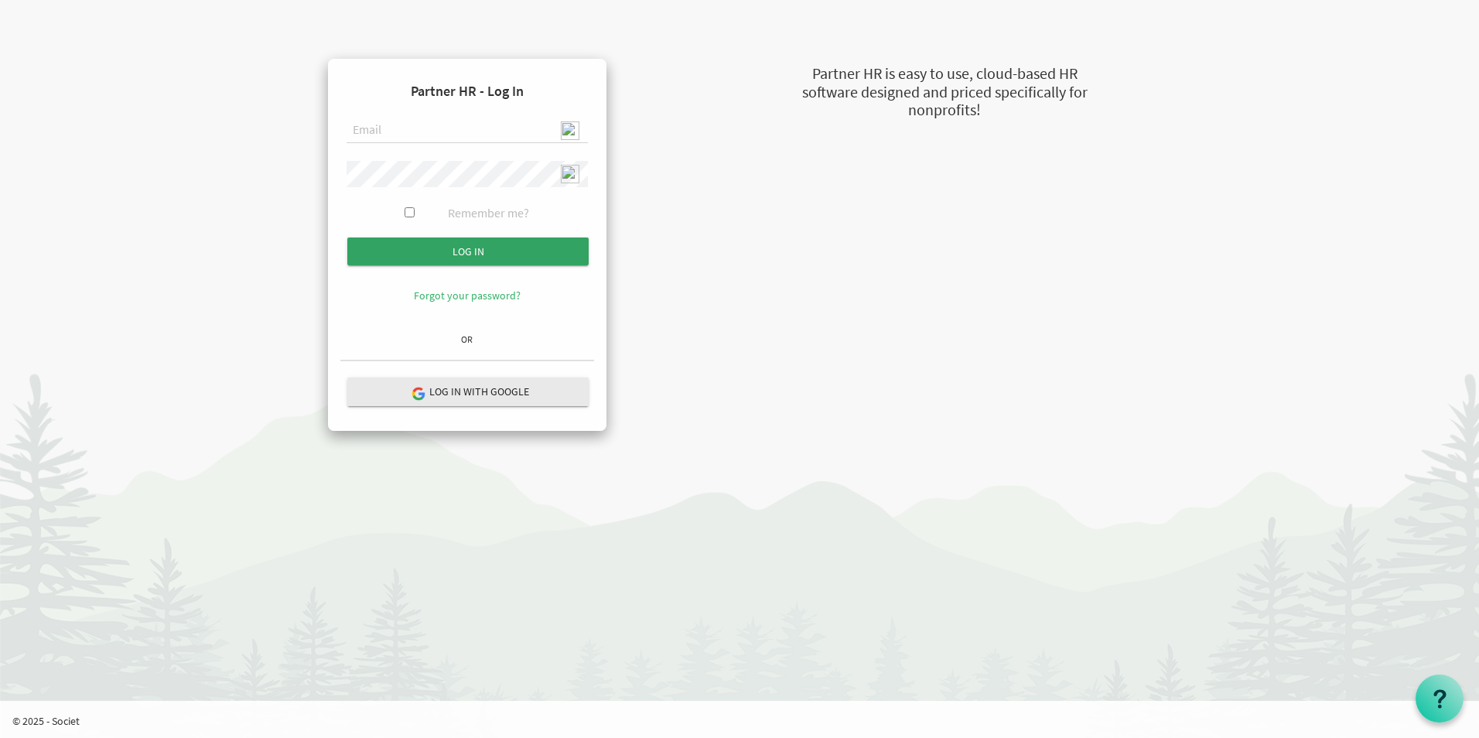
type input "admin@stepind.org"
click at [487, 251] on input "submit" at bounding box center [467, 251] width 241 height 28
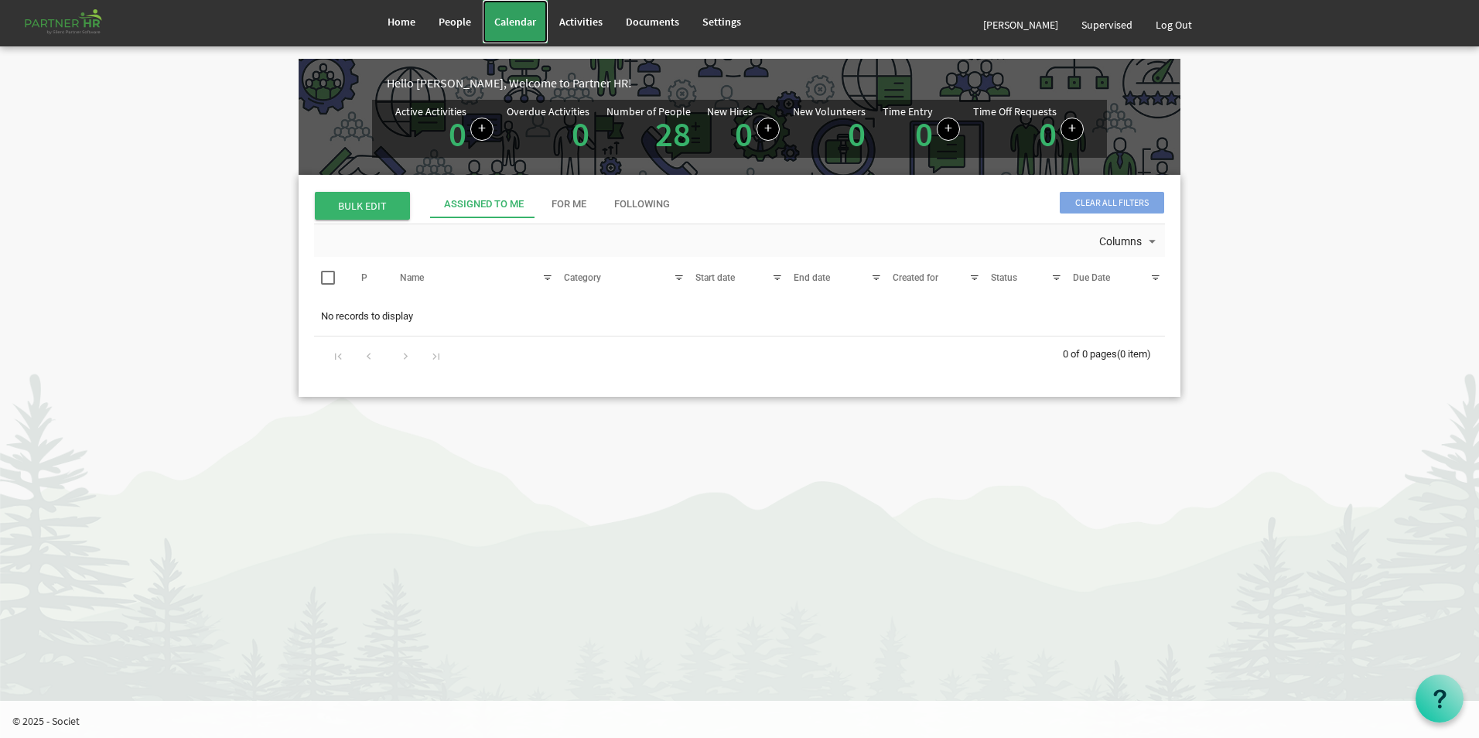
click at [513, 20] on span "Calendar" at bounding box center [515, 22] width 42 height 14
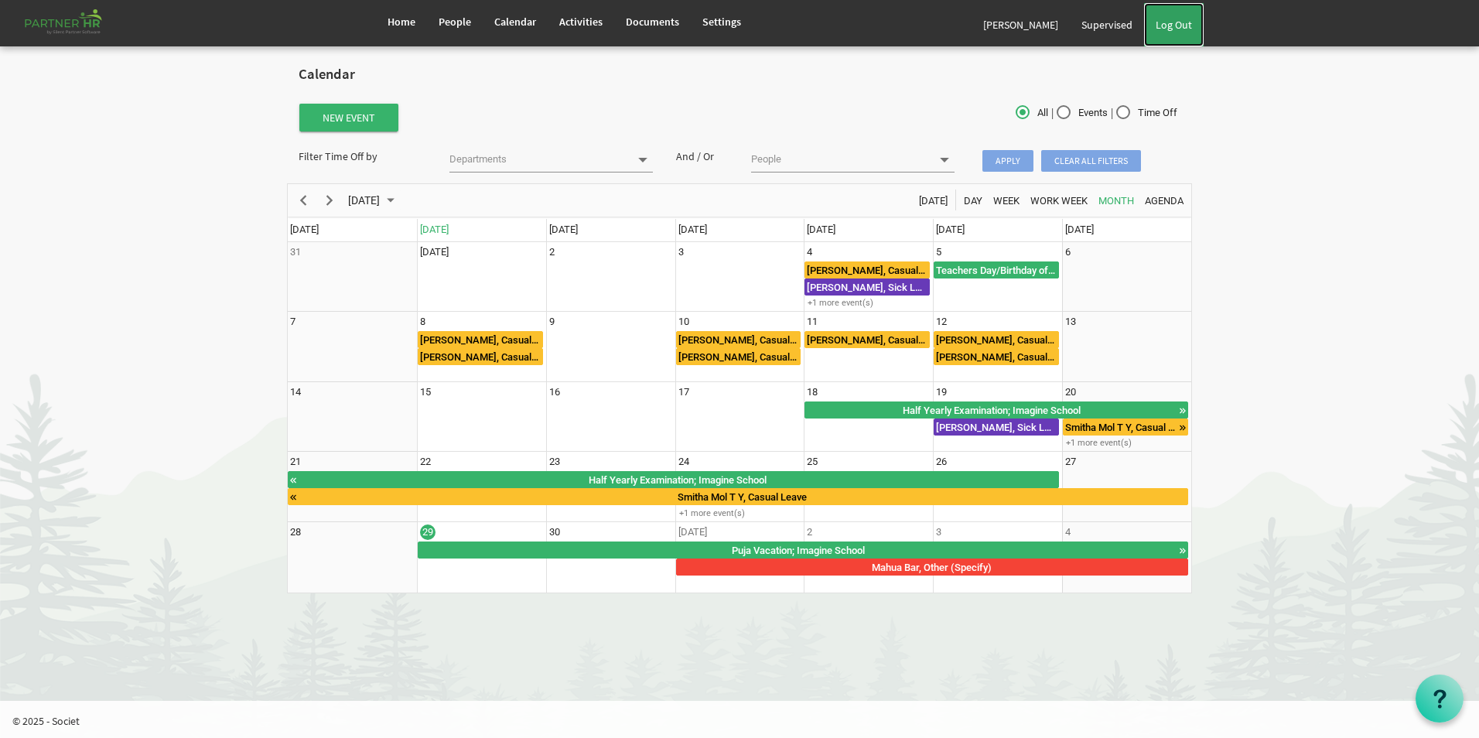
click at [1180, 19] on link "Log Out" at bounding box center [1174, 24] width 60 height 43
